Goal: Task Accomplishment & Management: Manage account settings

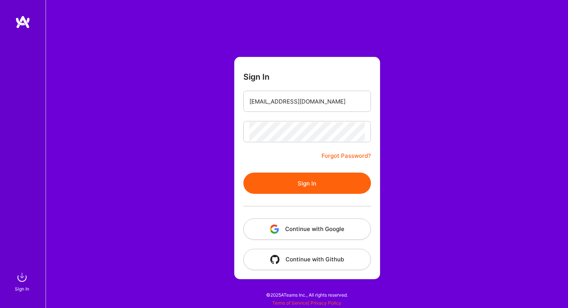
click at [274, 179] on button "Sign In" at bounding box center [306, 183] width 127 height 21
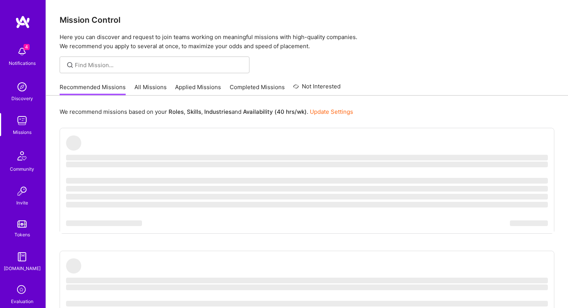
scroll to position [38, 0]
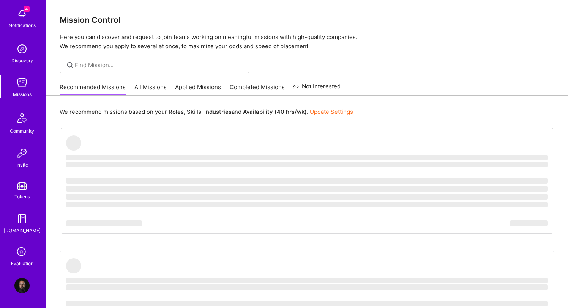
click at [21, 256] on icon at bounding box center [22, 252] width 14 height 14
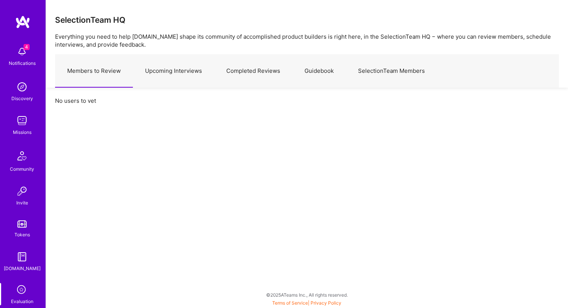
click at [176, 71] on link "Upcoming Interviews" at bounding box center [173, 71] width 81 height 33
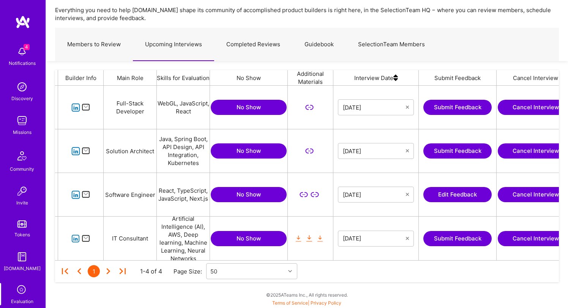
scroll to position [0, 102]
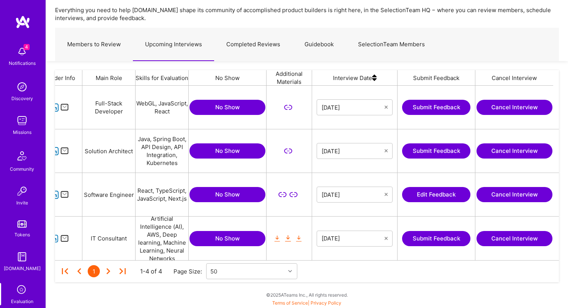
click at [506, 194] on button "Cancel Interview" at bounding box center [514, 194] width 76 height 15
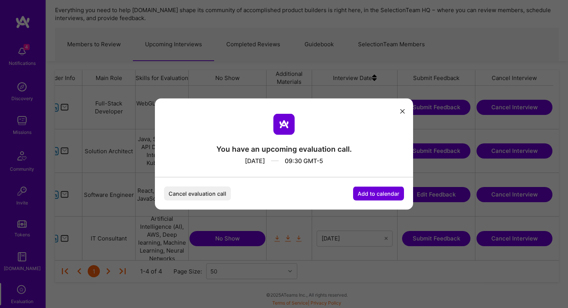
click at [219, 190] on button "Cancel evaluation call" at bounding box center [197, 194] width 67 height 14
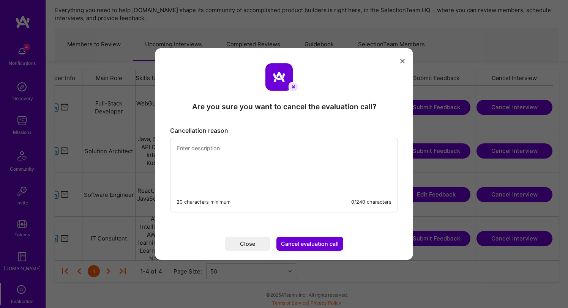
click at [284, 175] on textarea "modal" at bounding box center [283, 164] width 227 height 52
type textarea "C"
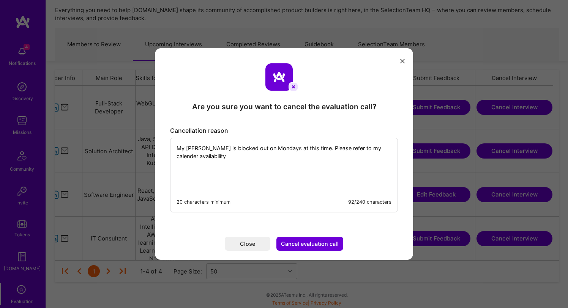
click at [369, 151] on textarea "My [PERSON_NAME] is blocked out on Mondays at this time. Please refer to my cal…" at bounding box center [283, 164] width 227 height 52
click at [346, 171] on textarea "My [PERSON_NAME] is blocked out on Mondays at this time. Please refer to my cal…" at bounding box center [283, 164] width 227 height 52
type textarea "My [PERSON_NAME] is blocked out on Mondays at this time. Please refer to my cal…"
click at [306, 245] on button "Cancel evaluation call" at bounding box center [309, 244] width 67 height 14
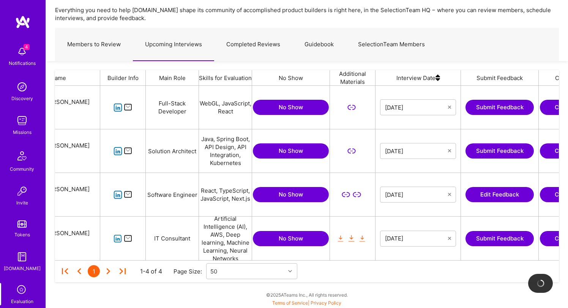
scroll to position [0, 0]
